Goal: Transaction & Acquisition: Purchase product/service

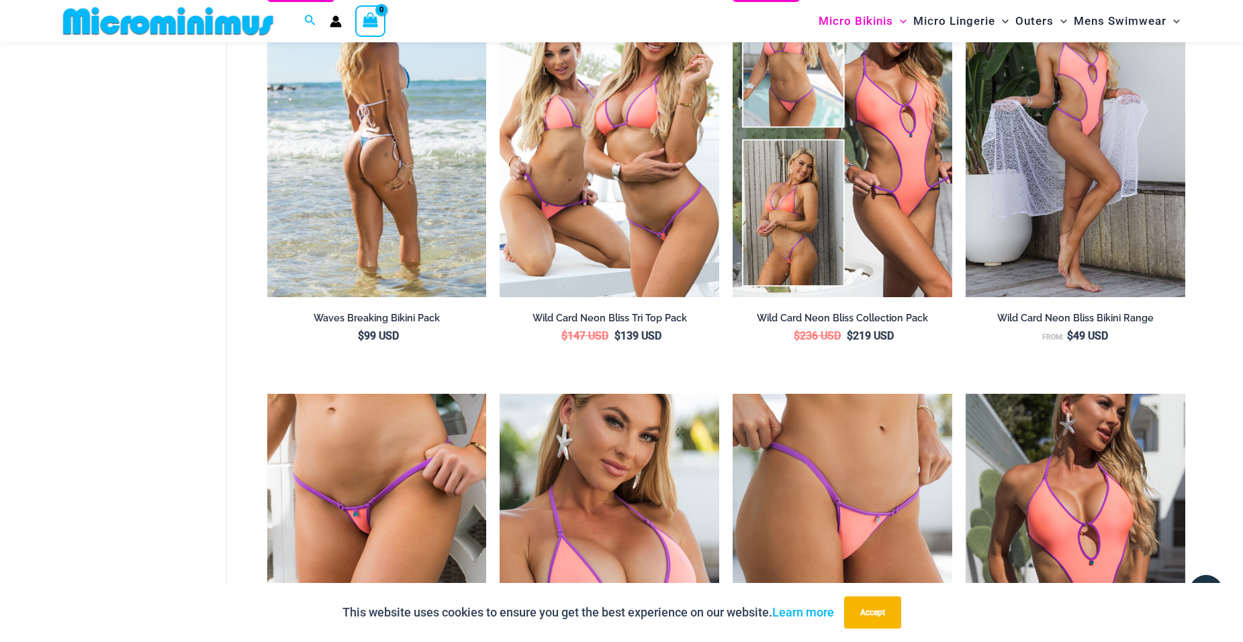
scroll to position [2337, 0]
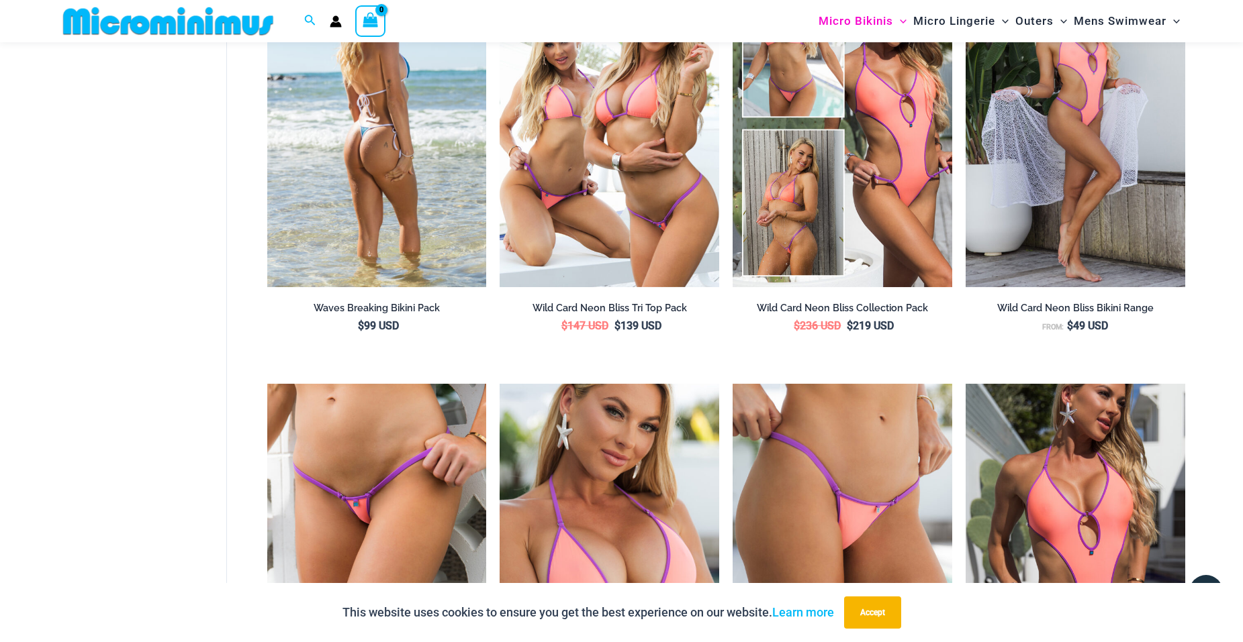
click at [373, 223] on img at bounding box center [377, 122] width 220 height 329
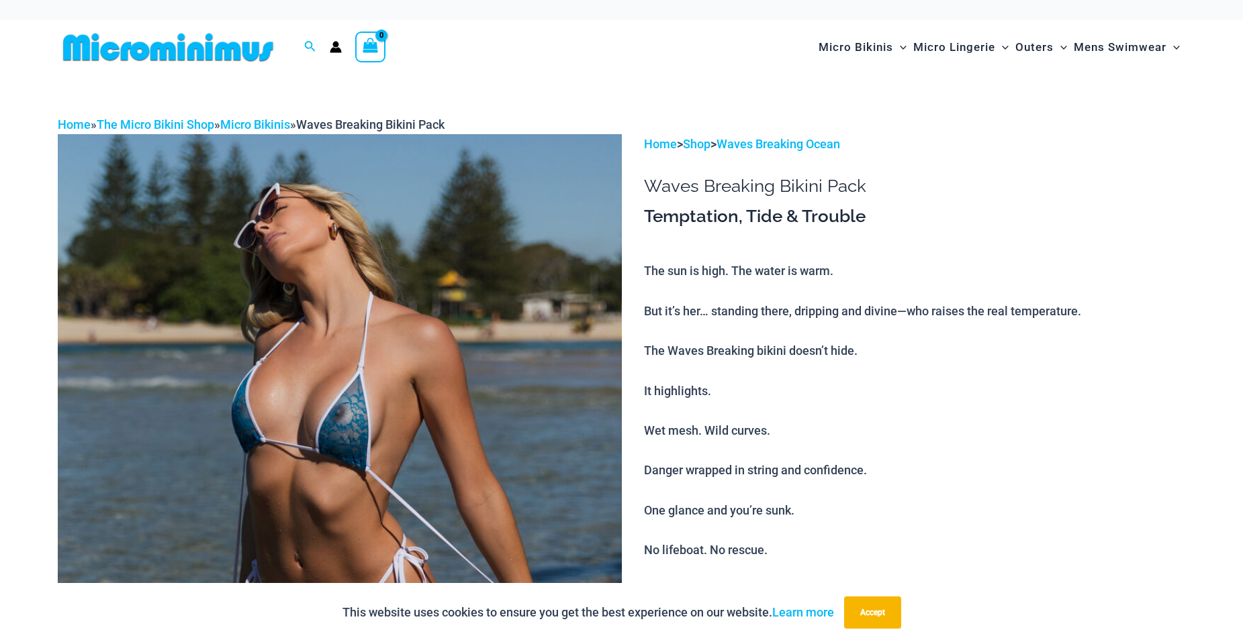
click at [336, 404] on img at bounding box center [340, 557] width 564 height 846
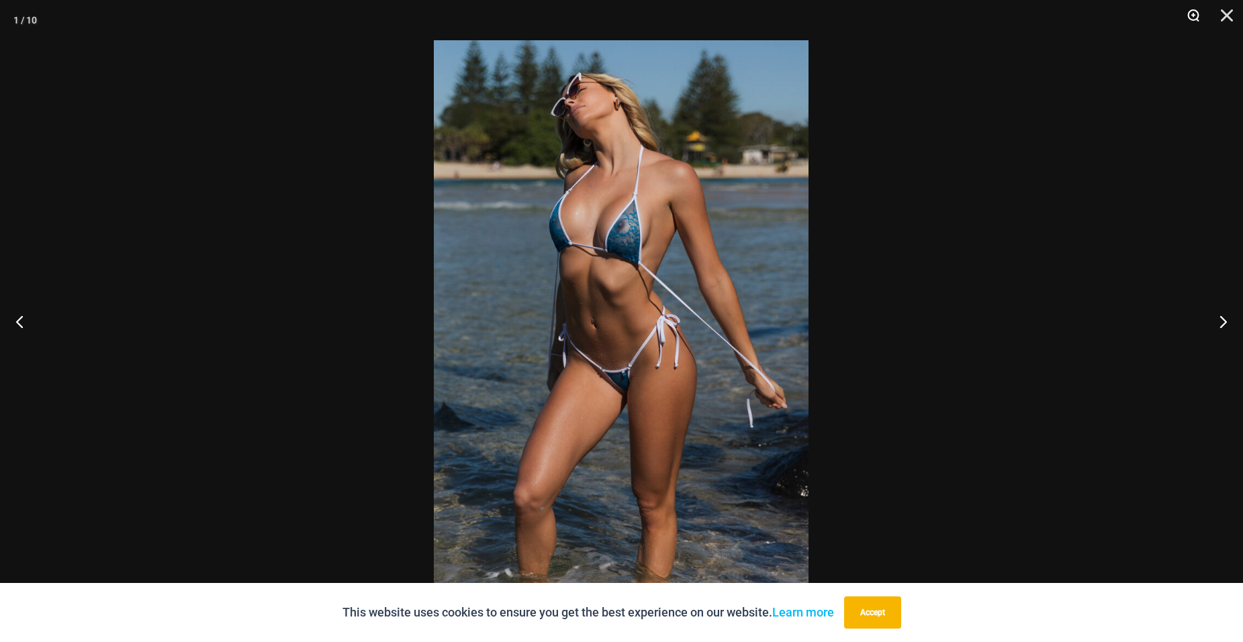
click at [1185, 14] on button "Zoom" at bounding box center [1188, 20] width 34 height 40
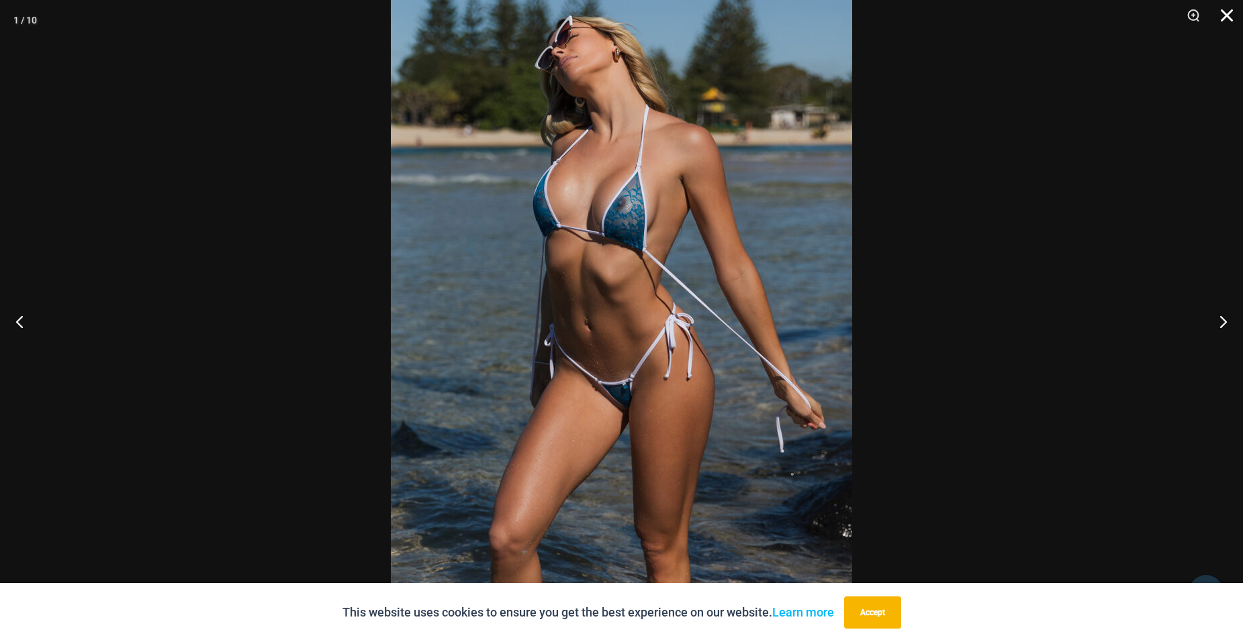
click at [1221, 12] on button "Close" at bounding box center [1222, 20] width 34 height 40
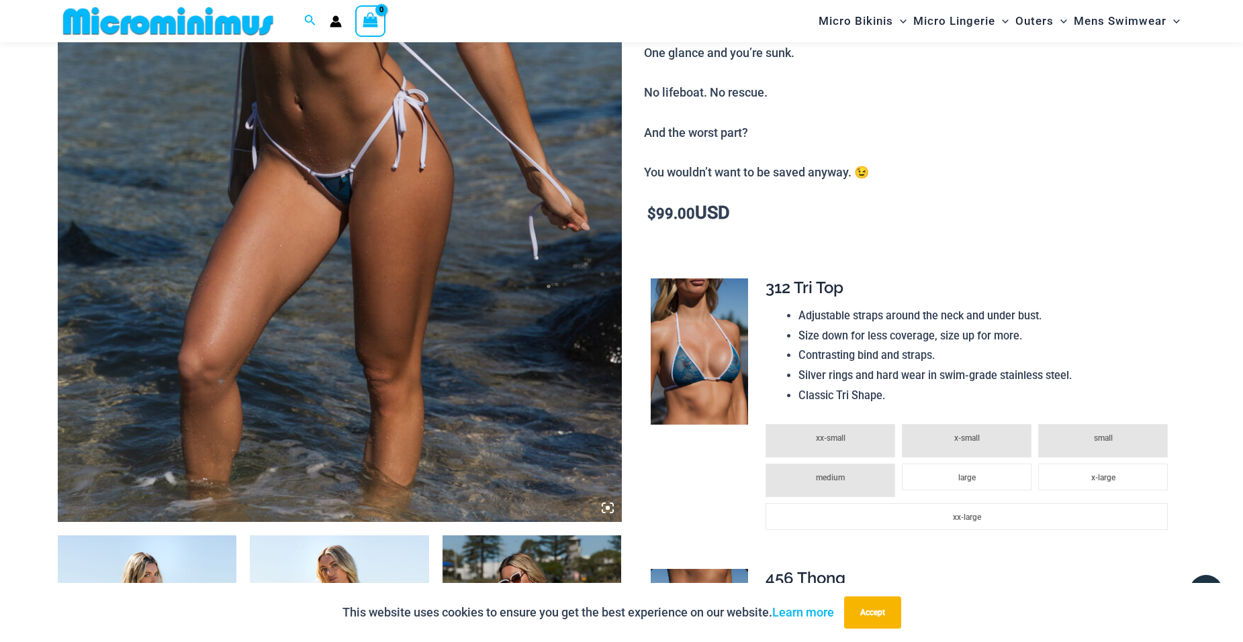
scroll to position [454, 0]
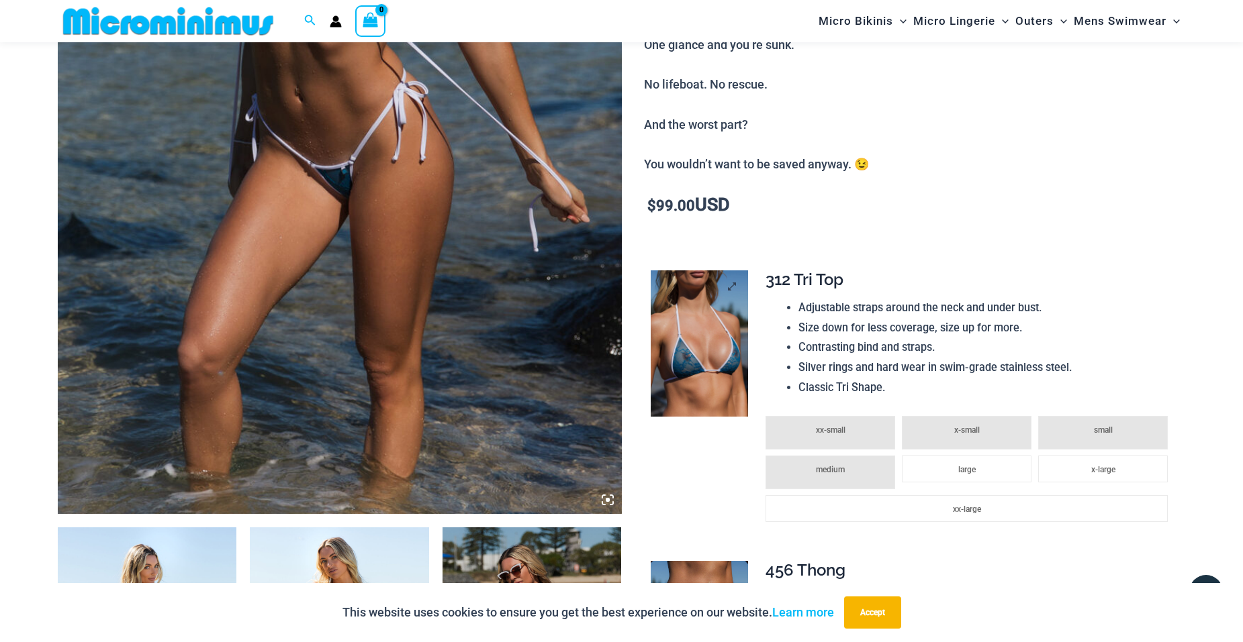
click at [699, 373] on img at bounding box center [698, 344] width 97 height 146
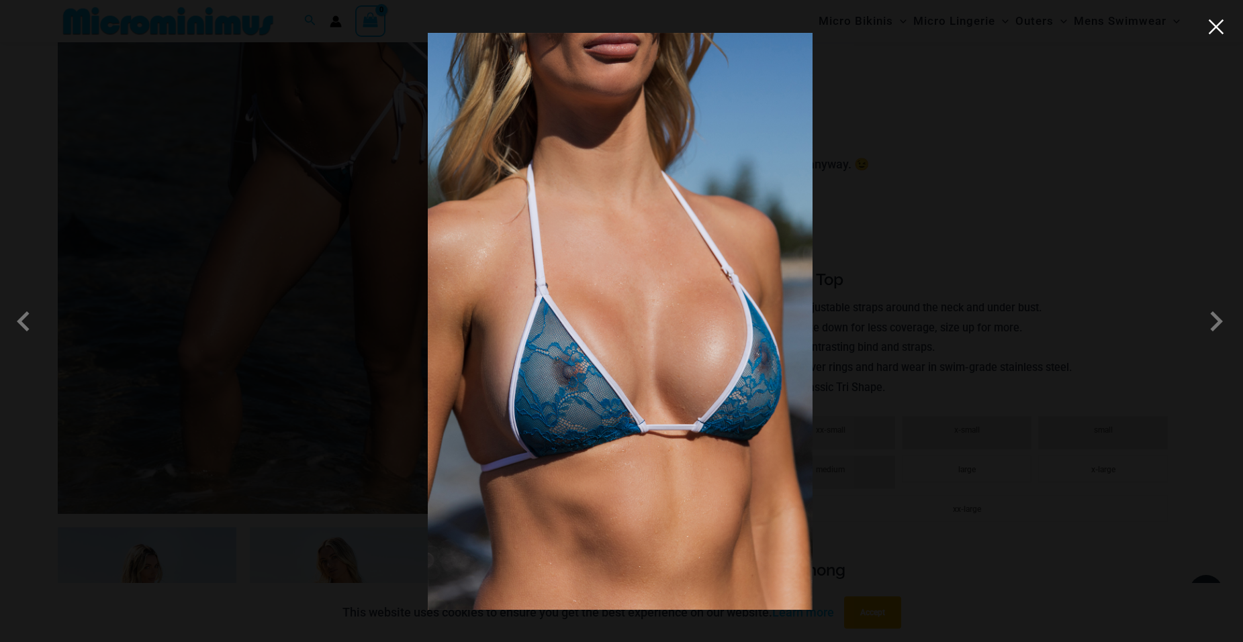
click at [1220, 32] on button "Close" at bounding box center [1216, 27] width 20 height 20
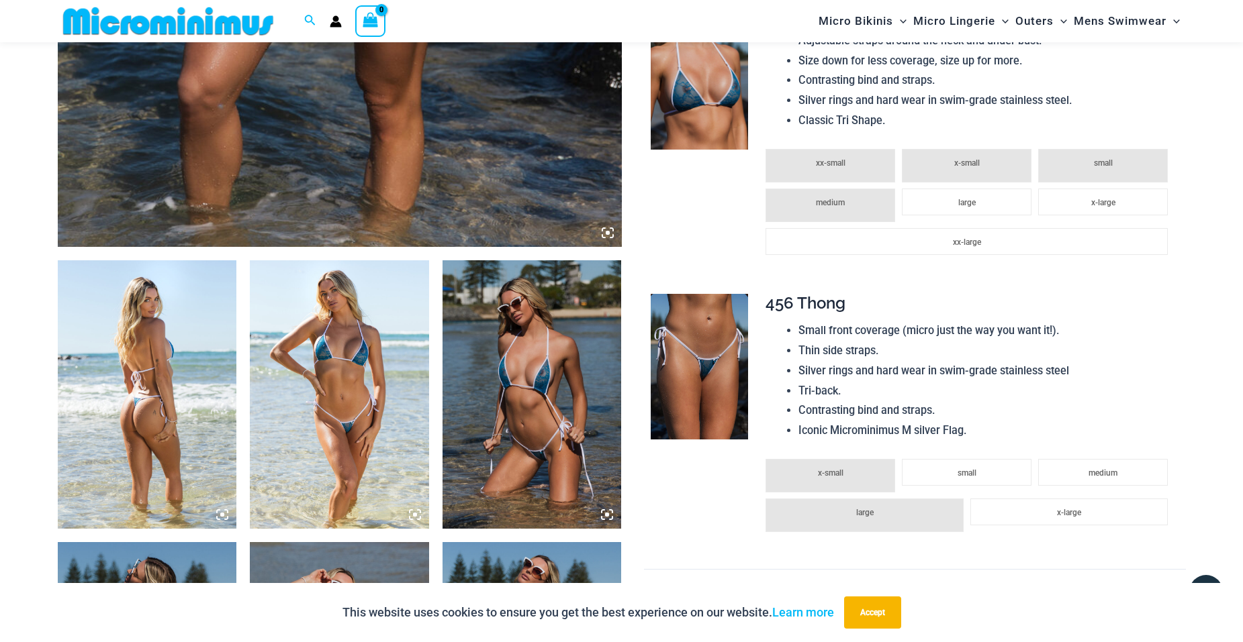
scroll to position [722, 0]
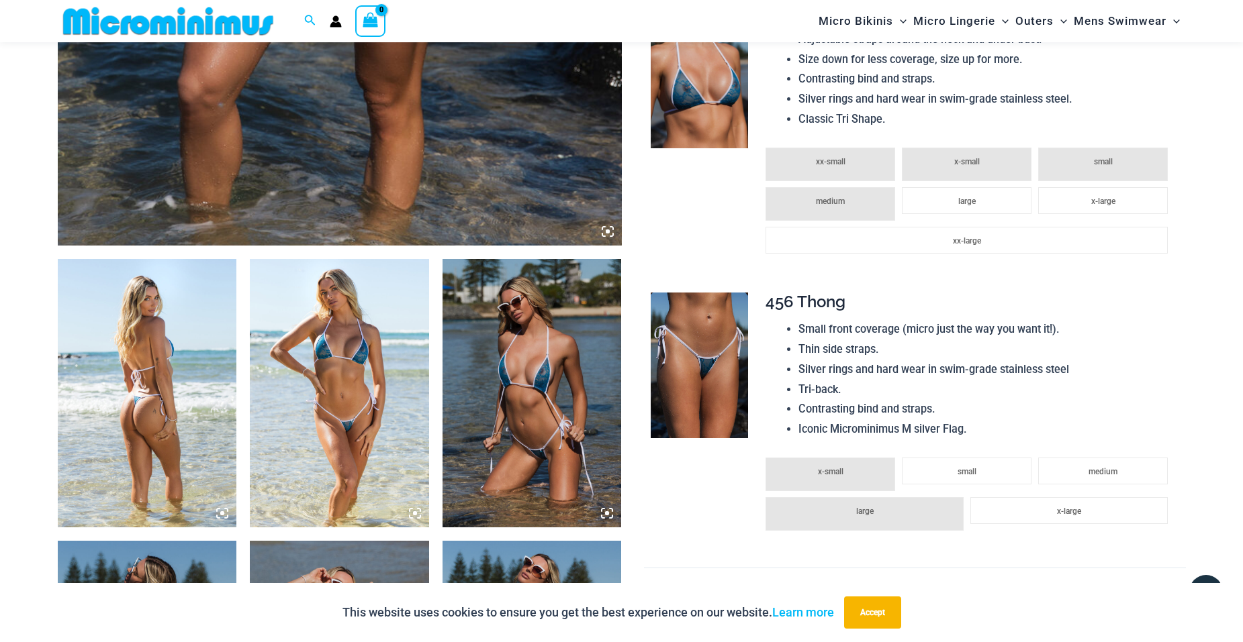
click at [508, 384] on img at bounding box center [531, 393] width 179 height 269
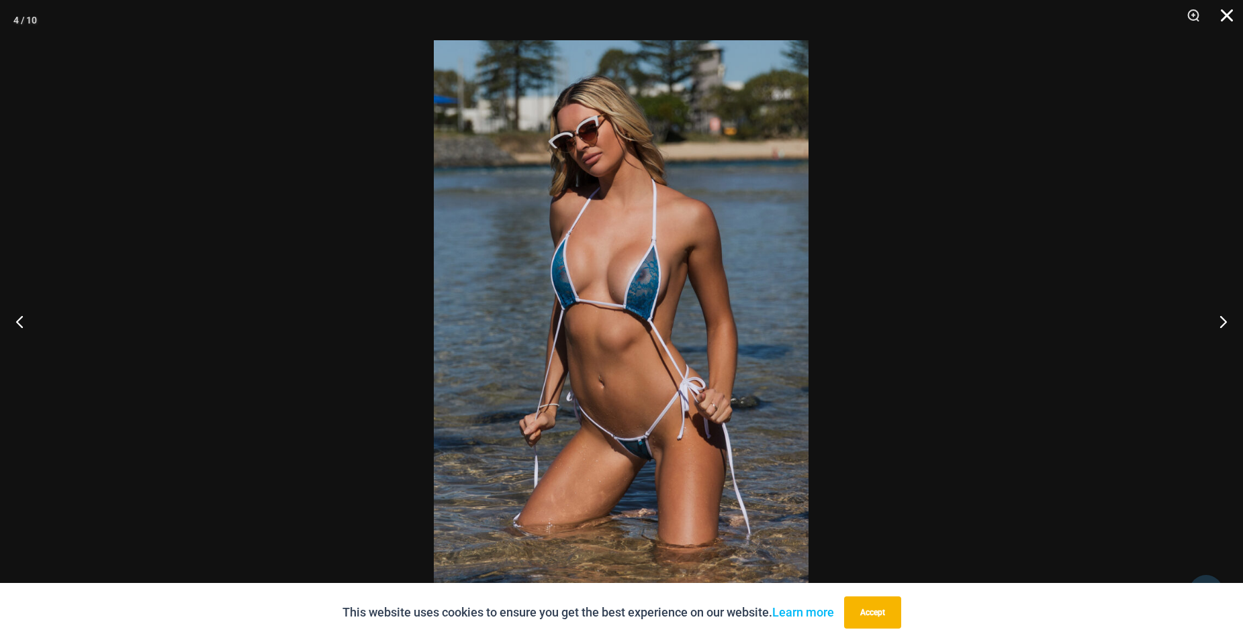
click at [1226, 17] on button "Close" at bounding box center [1222, 20] width 34 height 40
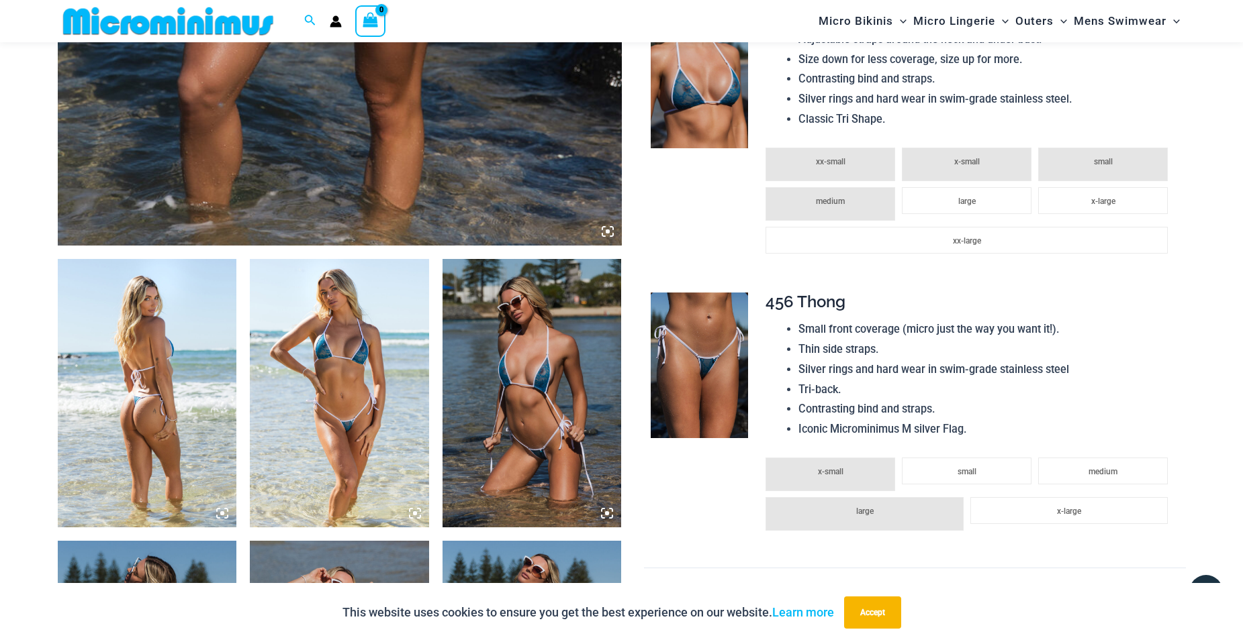
click at [311, 357] on img at bounding box center [339, 393] width 179 height 269
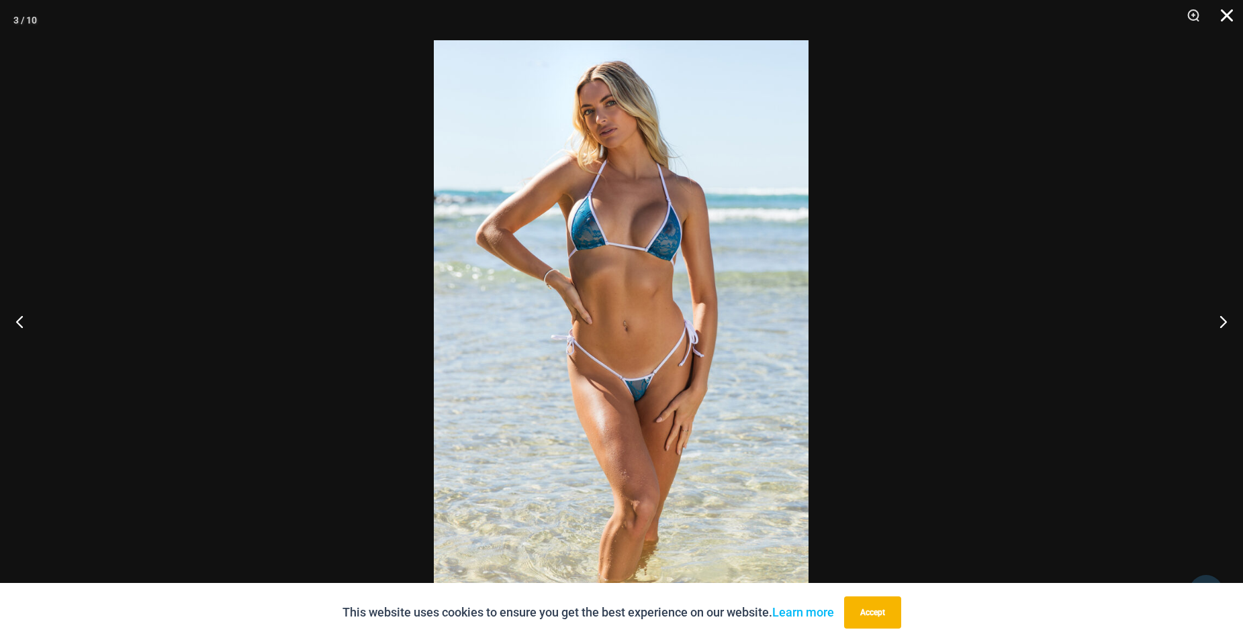
click at [1221, 15] on button "Close" at bounding box center [1222, 20] width 34 height 40
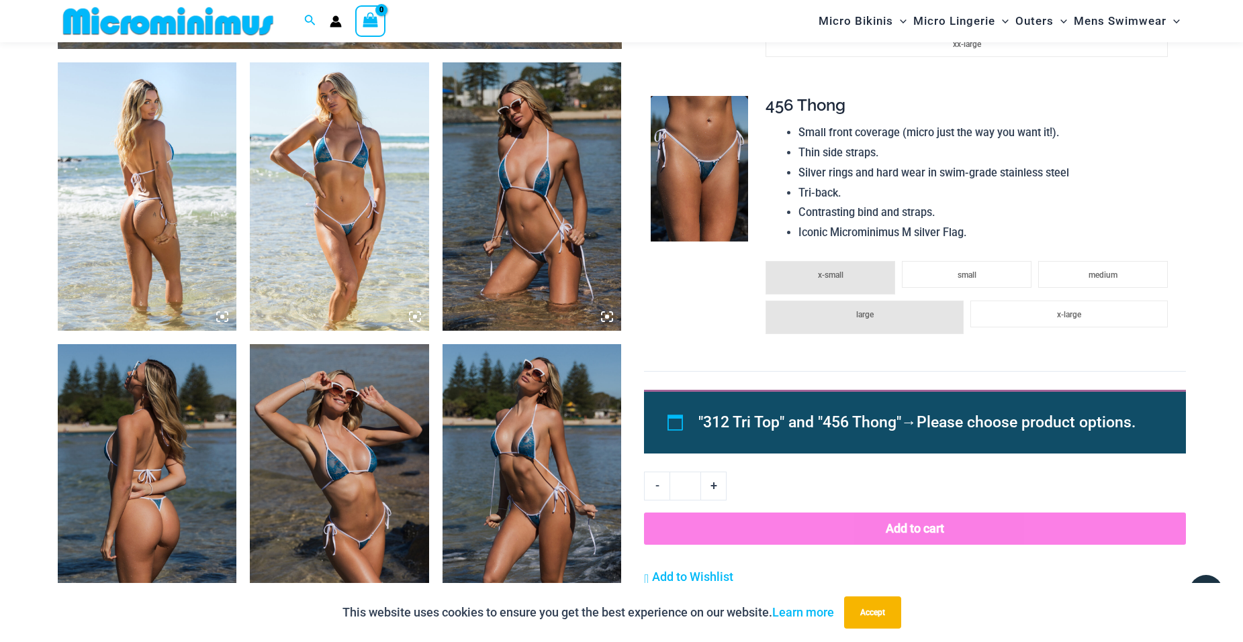
scroll to position [991, 0]
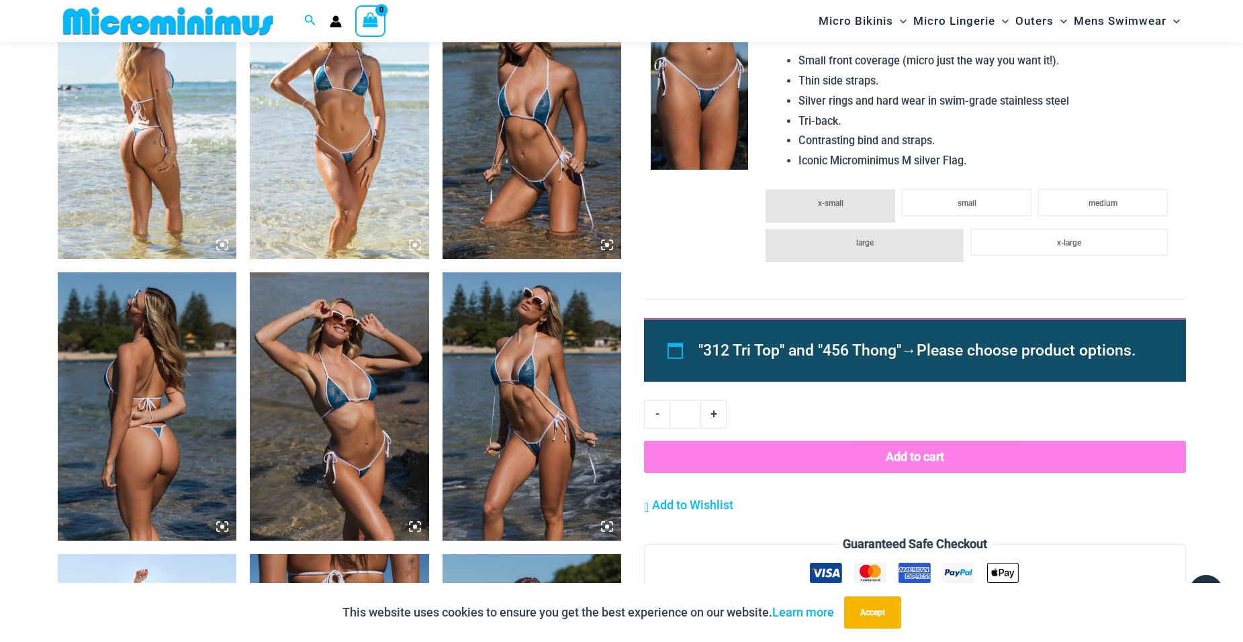
click at [544, 389] on img at bounding box center [531, 407] width 179 height 269
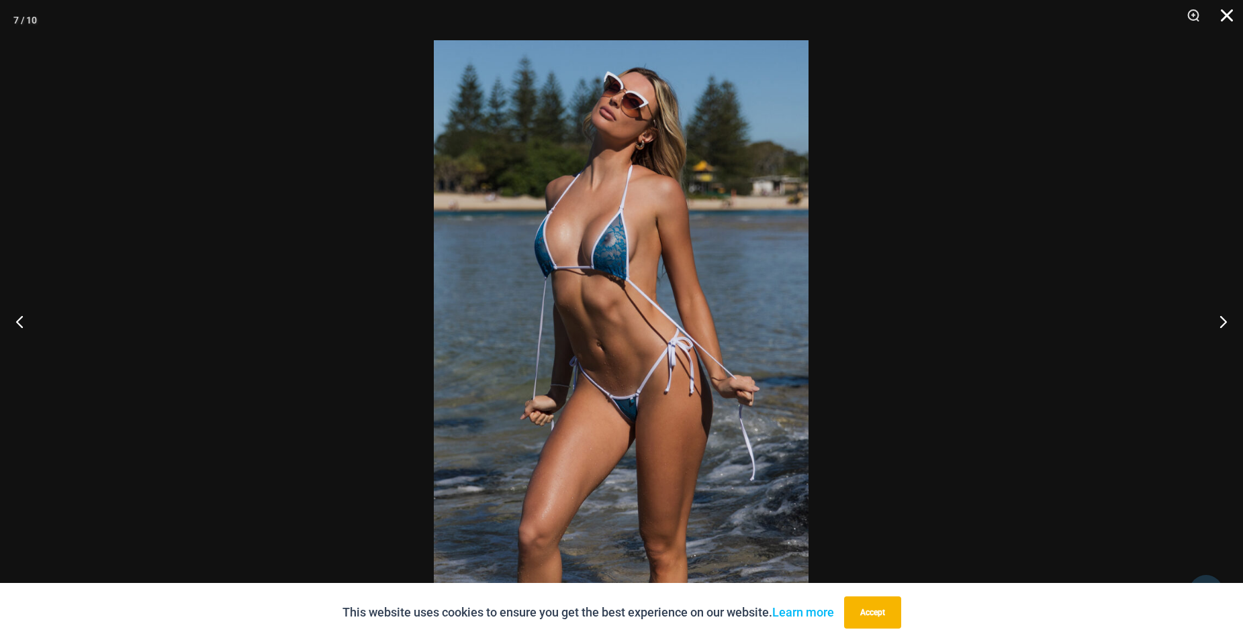
click at [1223, 13] on button "Close" at bounding box center [1222, 20] width 34 height 40
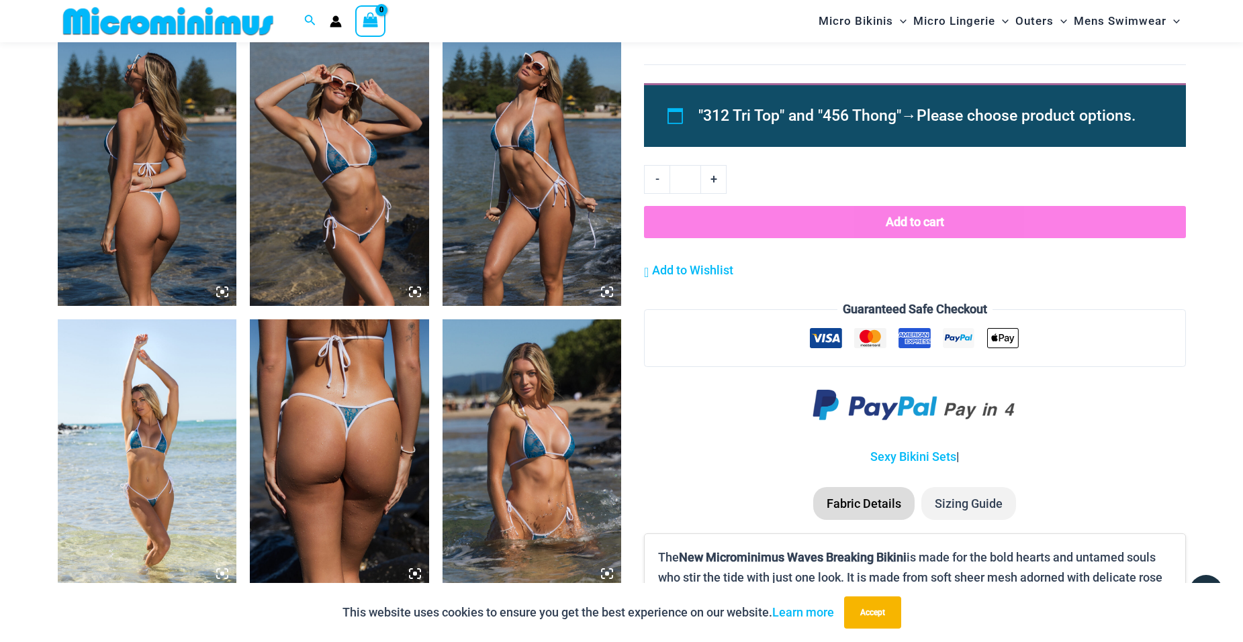
scroll to position [1259, 0]
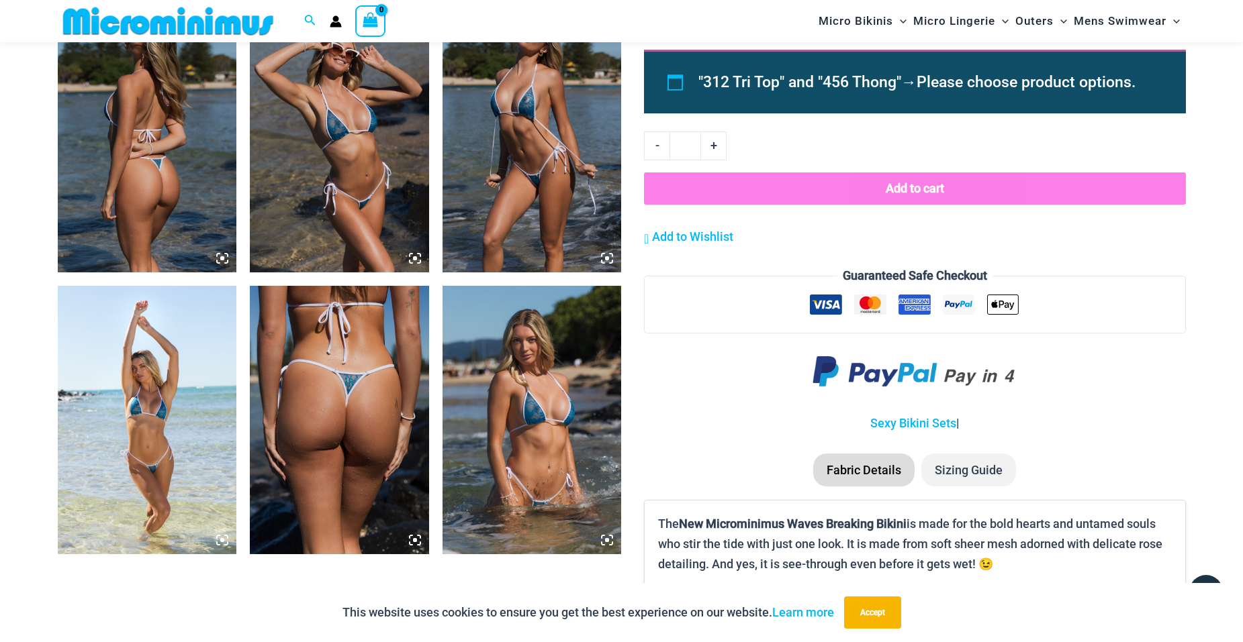
click at [560, 425] on img at bounding box center [531, 420] width 179 height 269
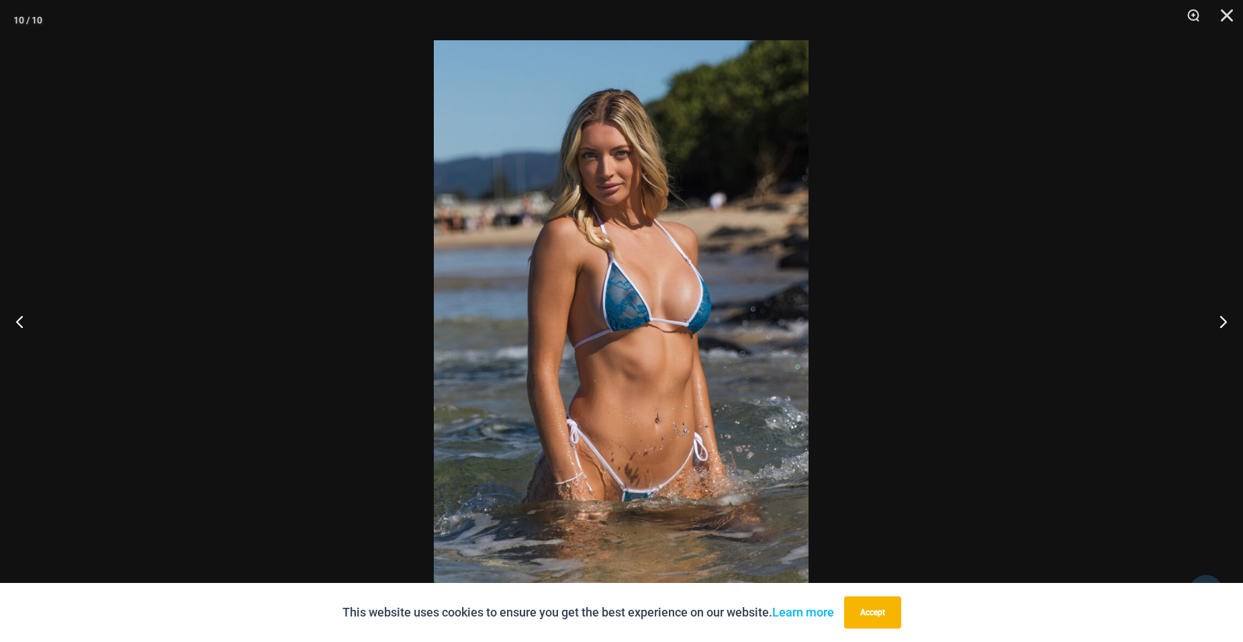
click at [622, 264] on img at bounding box center [621, 321] width 375 height 562
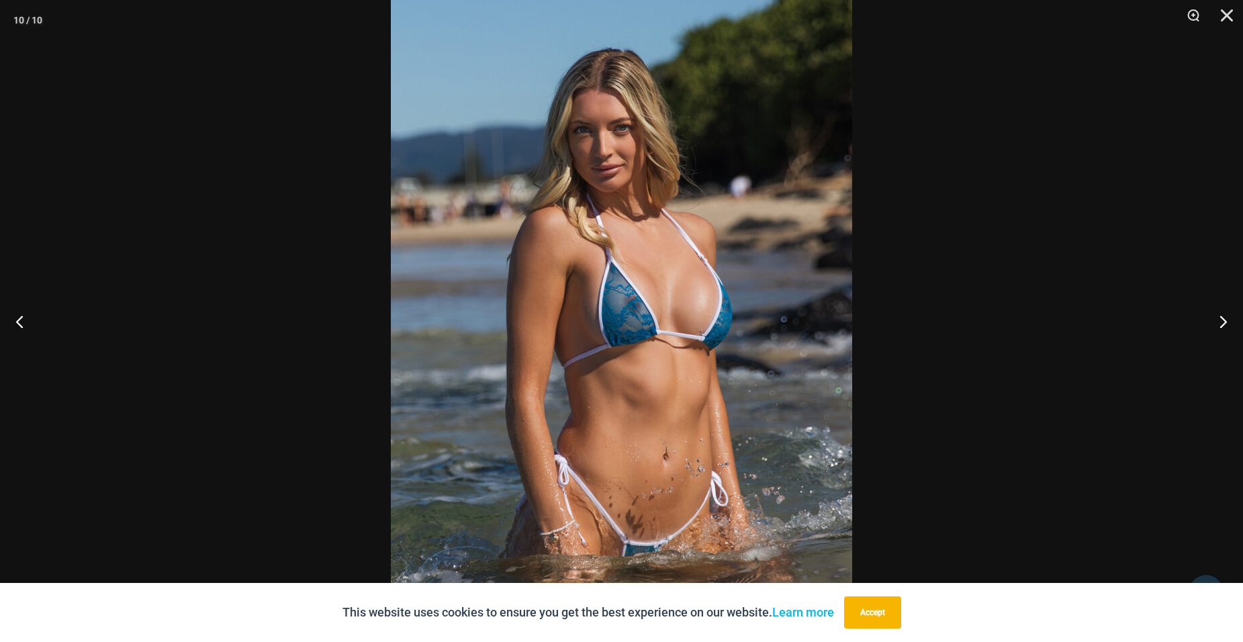
click at [389, 286] on div at bounding box center [621, 321] width 1243 height 642
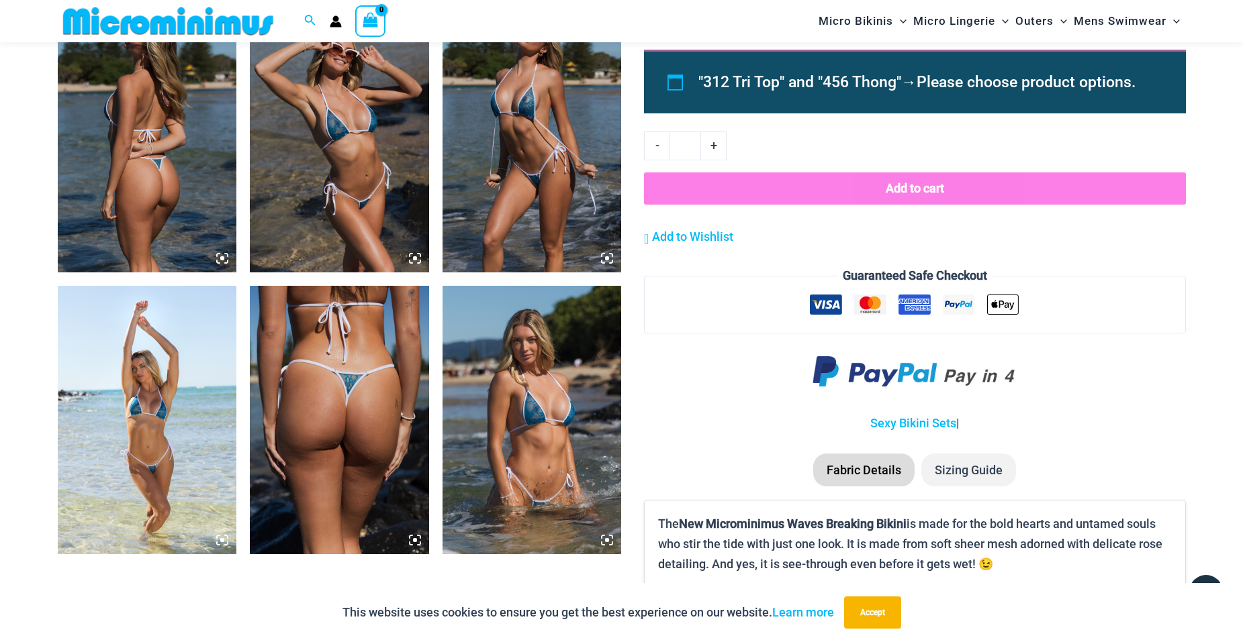
click at [520, 162] on img at bounding box center [531, 138] width 179 height 269
